Goal: Task Accomplishment & Management: Manage account settings

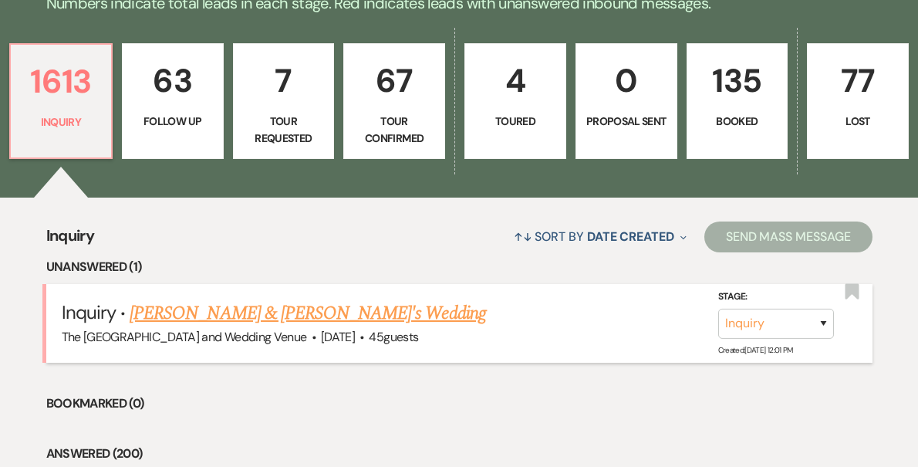
click at [284, 320] on link "[PERSON_NAME] & [PERSON_NAME]'s Wedding" at bounding box center [308, 313] width 356 height 28
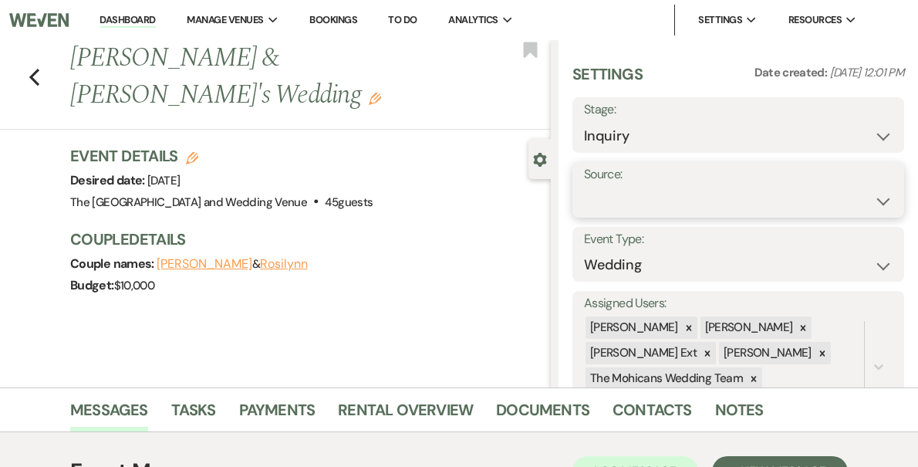
click at [679, 204] on select "Weven Venue Website Instagram Facebook Pinterest Google The Knot Wedding Wire H…" at bounding box center [738, 201] width 308 height 30
select select "5"
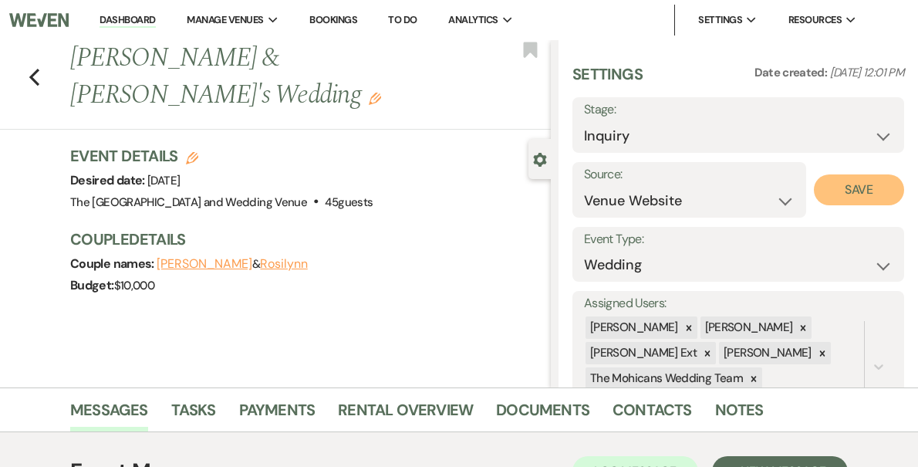
click at [844, 194] on button "Save" at bounding box center [859, 189] width 90 height 31
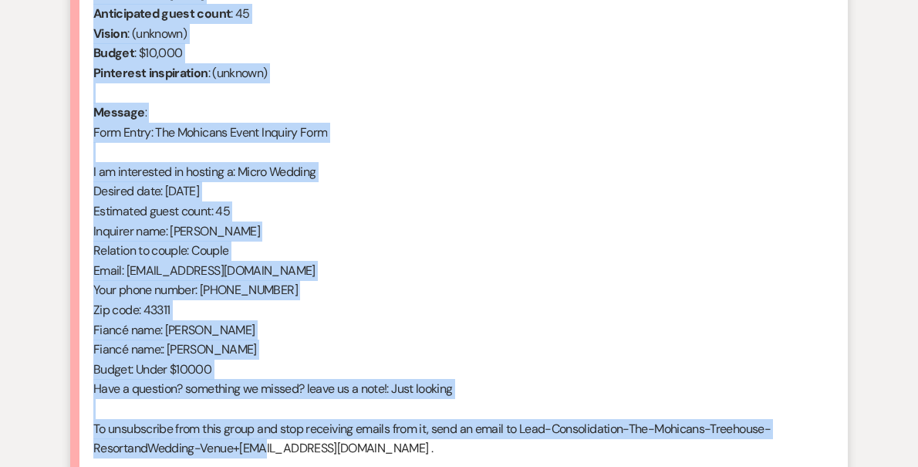
scroll to position [699, 0]
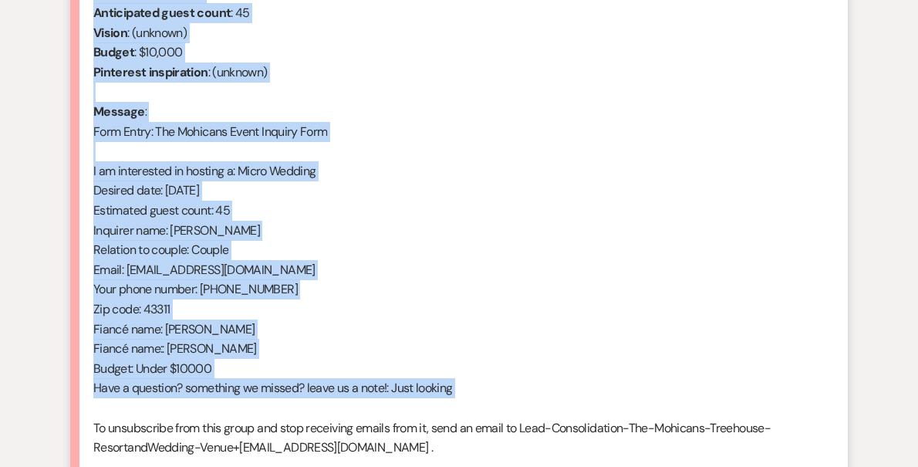
drag, startPoint x: 94, startPoint y: 308, endPoint x: 290, endPoint y: 407, distance: 219.7
click at [290, 407] on div "From : [PERSON_NAME] (Client) Event : [PERSON_NAME] & [PERSON_NAME]'s Event Des…" at bounding box center [458, 210] width 731 height 533
copy div "From : [PERSON_NAME] (Client) Event : [PERSON_NAME] & [PERSON_NAME]'s Event Des…"
